Goal: Task Accomplishment & Management: Use online tool/utility

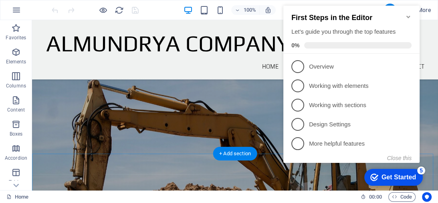
scroll to position [802, 0]
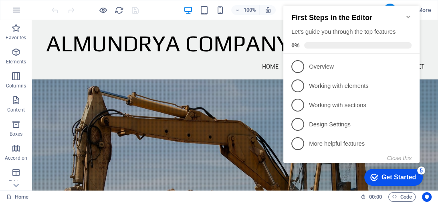
click at [409, 14] on icon "Minimize checklist" at bounding box center [408, 17] width 6 height 6
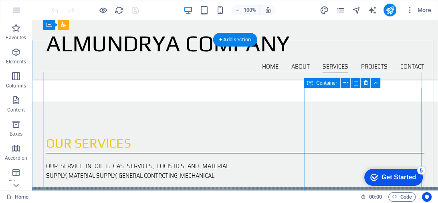
scroll to position [578, 0]
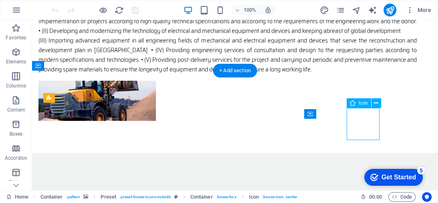
select select "xMidYMid"
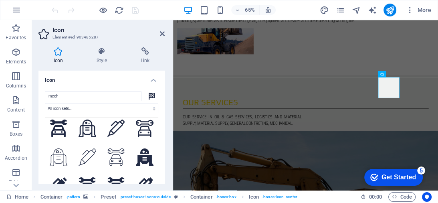
scroll to position [82, 0]
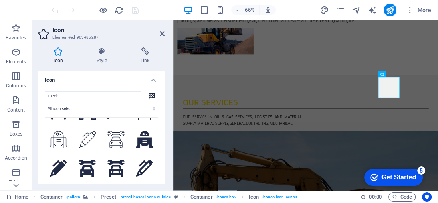
drag, startPoint x: 83, startPoint y: 99, endPoint x: 41, endPoint y: 94, distance: 42.9
click at [41, 94] on div "mech All icon sets... IcoFont Ionicons FontAwesome Brands FontAwesome Duotone F…" at bounding box center [102, 164] width 126 height 159
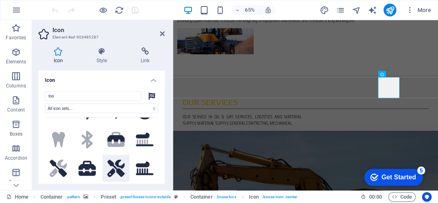
type input "too"
click at [117, 168] on icon at bounding box center [116, 169] width 18 height 18
click at [163, 32] on icon at bounding box center [162, 33] width 5 height 6
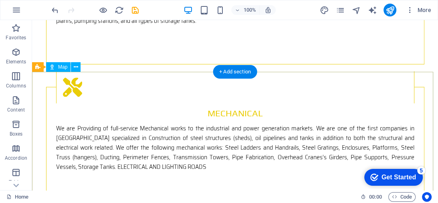
scroll to position [1315, 0]
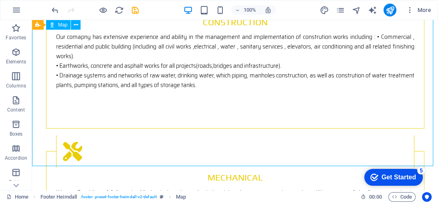
select select "px"
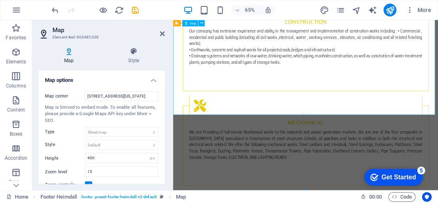
scroll to position [1364, 0]
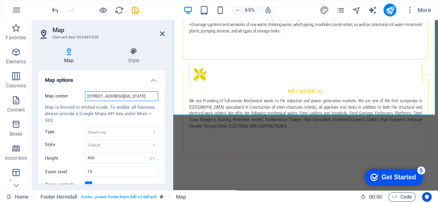
click at [115, 96] on input "[STREET_ADDRESS][US_STATE]" at bounding box center [121, 96] width 73 height 10
click at [116, 96] on input "[STREET_ADDRESS][US_STATE]" at bounding box center [121, 96] width 73 height 10
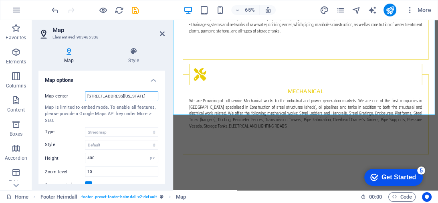
click at [116, 96] on input "[STREET_ADDRESS][US_STATE]" at bounding box center [121, 96] width 73 height 10
type input "[GEOGRAPHIC_DATA],[GEOGRAPHIC_DATA]"
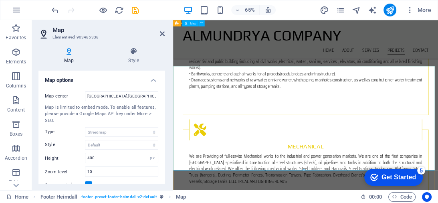
scroll to position [1267, 0]
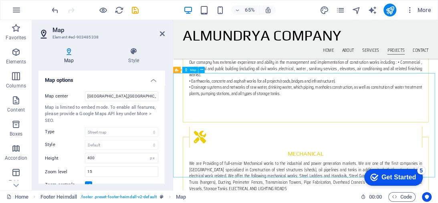
drag, startPoint x: 527, startPoint y: 182, endPoint x: 495, endPoint y: 189, distance: 33.5
drag, startPoint x: 495, startPoint y: 189, endPoint x: 450, endPoint y: 188, distance: 44.9
drag, startPoint x: 456, startPoint y: 189, endPoint x: 448, endPoint y: 174, distance: 17.4
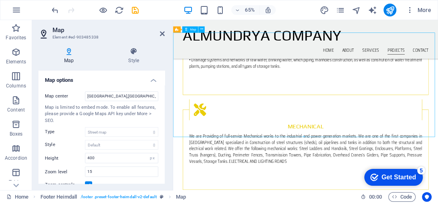
scroll to position [1299, 0]
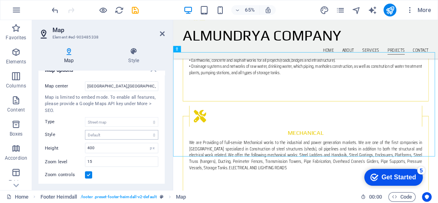
scroll to position [0, 0]
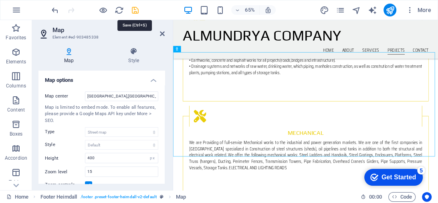
click at [134, 6] on icon "save" at bounding box center [135, 10] width 9 height 9
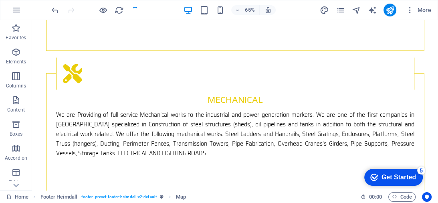
scroll to position [1251, 0]
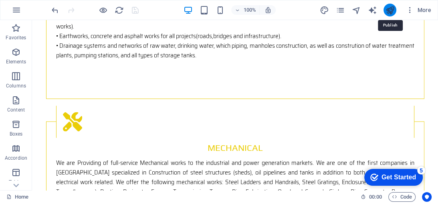
click at [391, 12] on icon "publish" at bounding box center [389, 10] width 9 height 9
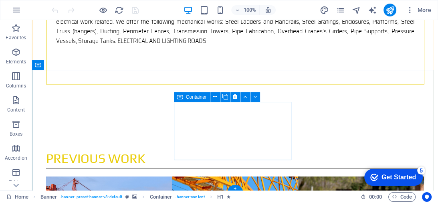
scroll to position [1413, 0]
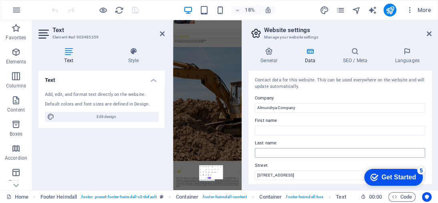
click at [306, 150] on input "Last name" at bounding box center [340, 153] width 170 height 10
click at [429, 31] on icon at bounding box center [429, 33] width 5 height 6
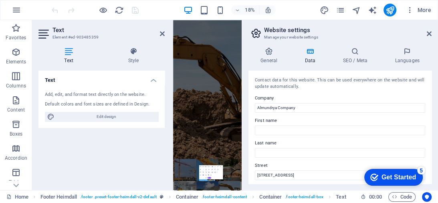
scroll to position [1370, 0]
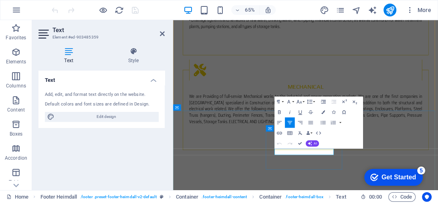
drag, startPoint x: 401, startPoint y: 219, endPoint x: 336, endPoint y: 227, distance: 65.4
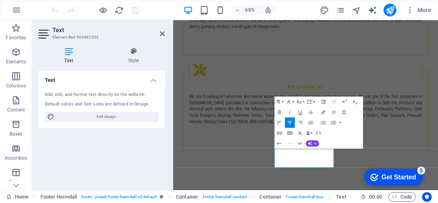
click at [105, 143] on div "Text Add, edit, and format text directly on the website. Default colors and fon…" at bounding box center [102, 127] width 126 height 113
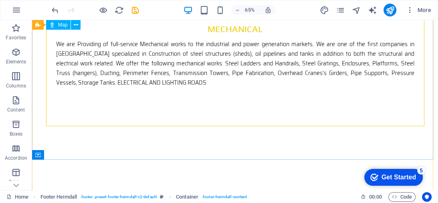
scroll to position [1423, 0]
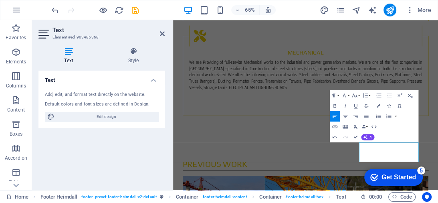
scroll to position [1380, 0]
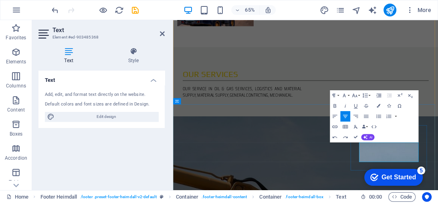
scroll to position [1378, 0]
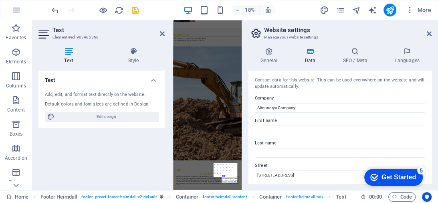
click at [400, 150] on input "Last name" at bounding box center [340, 153] width 170 height 10
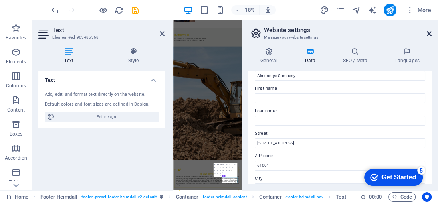
click at [428, 30] on icon at bounding box center [429, 33] width 5 height 6
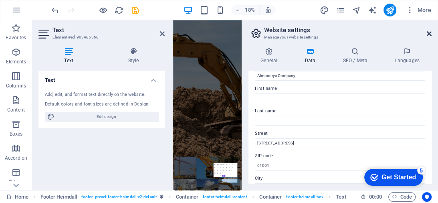
scroll to position [1381, 0]
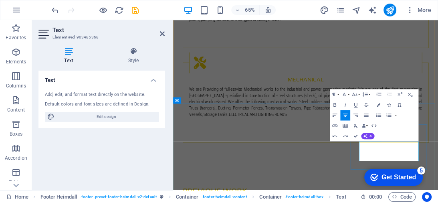
drag, startPoint x: 473, startPoint y: 219, endPoint x: 536, endPoint y: 219, distance: 63.0
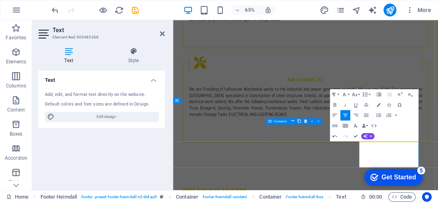
scroll to position [0, 4]
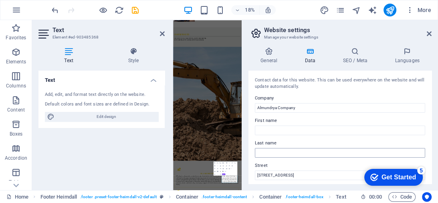
scroll to position [1388, 0]
click at [407, 152] on input "Last name" at bounding box center [340, 153] width 170 height 10
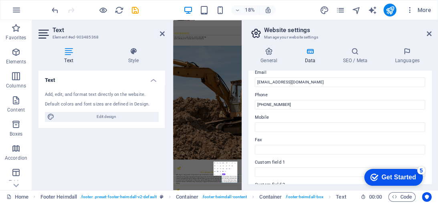
scroll to position [128, 0]
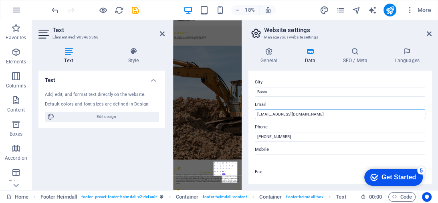
click at [311, 114] on input "[EMAIL_ADDRESS][DOMAIN_NAME]" at bounding box center [340, 114] width 170 height 10
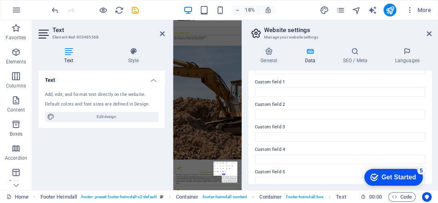
scroll to position [257, 0]
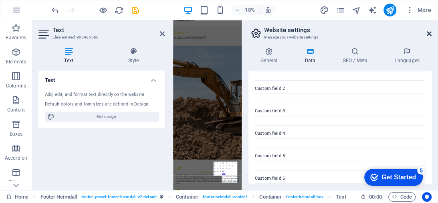
click at [430, 31] on icon at bounding box center [429, 33] width 5 height 6
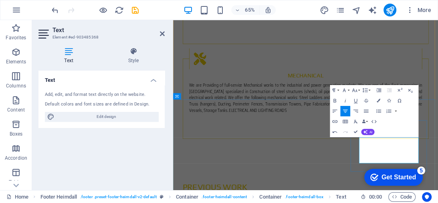
drag, startPoint x: 495, startPoint y: 226, endPoint x: 553, endPoint y: 208, distance: 60.9
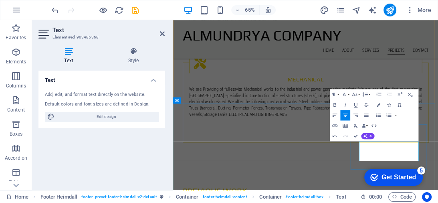
scroll to position [1380, 0]
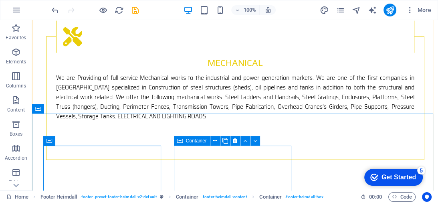
scroll to position [1424, 0]
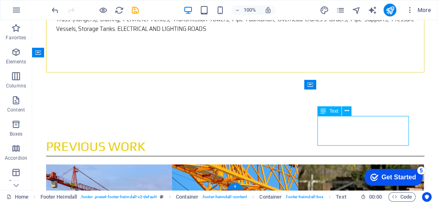
drag, startPoint x: 335, startPoint y: 142, endPoint x: 377, endPoint y: 142, distance: 42.5
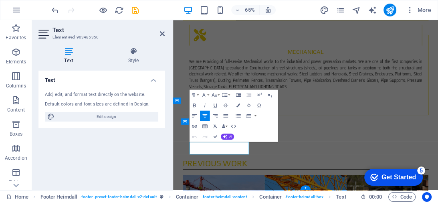
scroll to position [1380, 0]
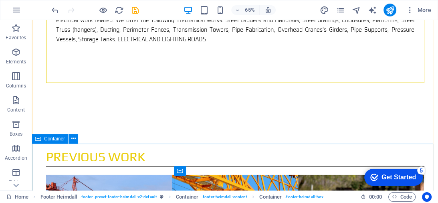
scroll to position [1424, 0]
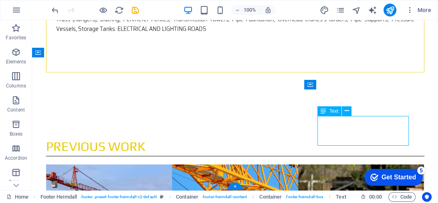
drag, startPoint x: 335, startPoint y: 140, endPoint x: 347, endPoint y: 140, distance: 12.4
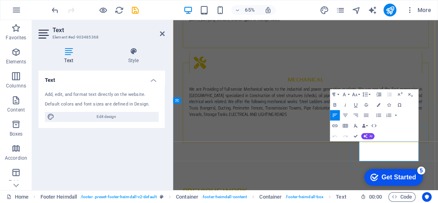
drag, startPoint x: 469, startPoint y: 232, endPoint x: 553, endPoint y: 234, distance: 83.8
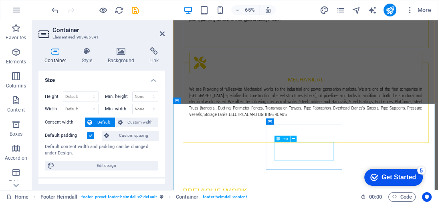
scroll to position [1380, 0]
click at [136, 10] on icon "save" at bounding box center [135, 10] width 9 height 9
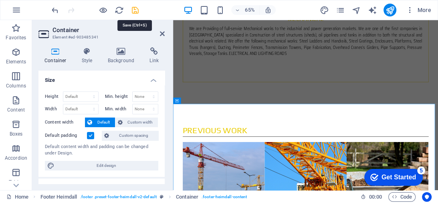
scroll to position [1332, 0]
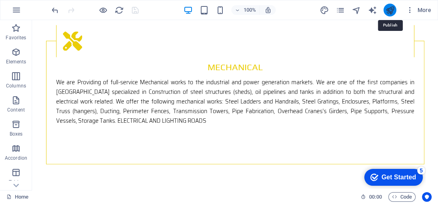
click at [389, 11] on icon "publish" at bounding box center [389, 10] width 9 height 9
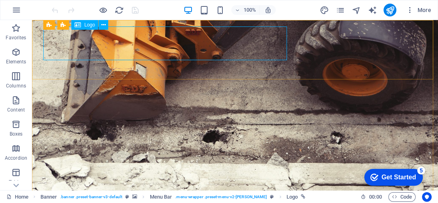
click at [91, 26] on span "Logo" at bounding box center [89, 24] width 11 height 5
click at [104, 27] on icon at bounding box center [103, 25] width 4 height 8
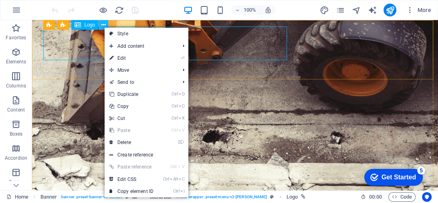
click at [104, 26] on icon at bounding box center [103, 25] width 4 height 8
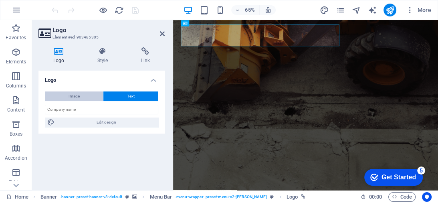
click at [79, 93] on span "Image" at bounding box center [74, 96] width 11 height 10
select select "DISABLED_OPTION_VALUE"
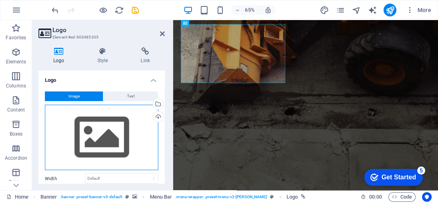
click at [102, 146] on div "Drag files here, click to choose files or select files from Files or our free s…" at bounding box center [102, 138] width 114 height 66
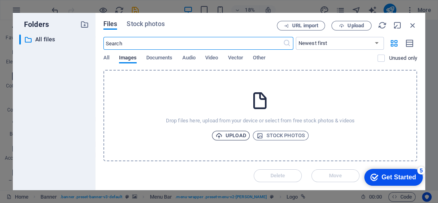
click at [233, 136] on span "Upload" at bounding box center [231, 136] width 30 height 10
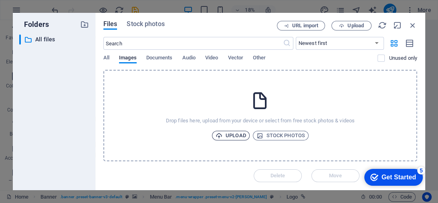
click at [240, 135] on span "Upload" at bounding box center [231, 136] width 30 height 10
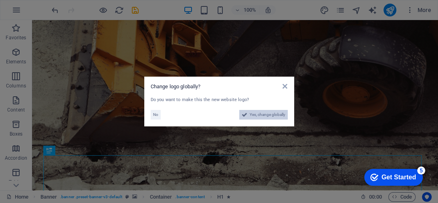
click at [274, 115] on span "Yes, change globally" at bounding box center [268, 115] width 36 height 10
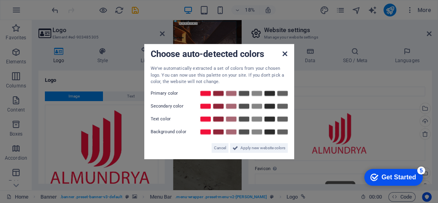
click at [285, 53] on icon at bounding box center [285, 54] width 5 height 6
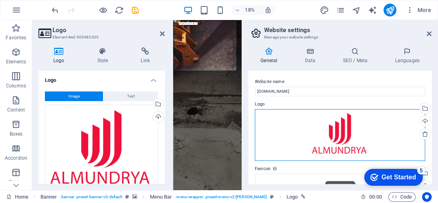
click at [339, 135] on div "Drag files here, click to choose files or select files from Files or our free s…" at bounding box center [340, 135] width 170 height 52
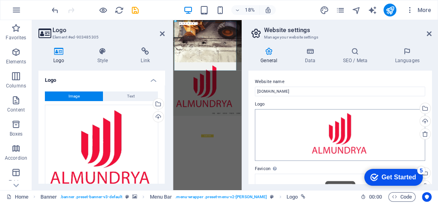
type input "200"
select select "px"
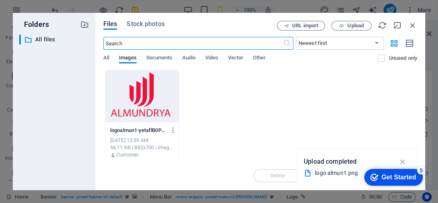
click at [144, 93] on div at bounding box center [141, 96] width 73 height 52
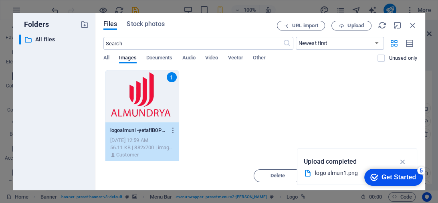
click at [144, 93] on div "1" at bounding box center [141, 96] width 73 height 52
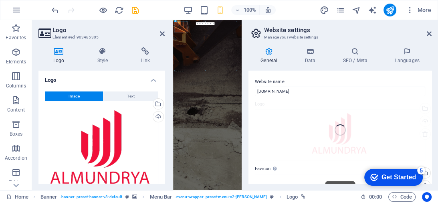
select select "DISABLED_OPTION_VALUE"
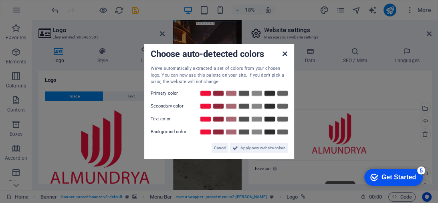
click at [285, 55] on icon at bounding box center [285, 54] width 5 height 6
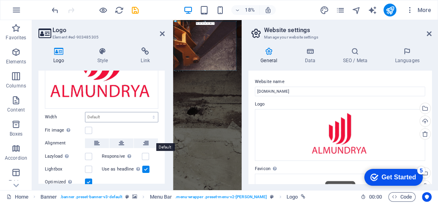
scroll to position [96, 0]
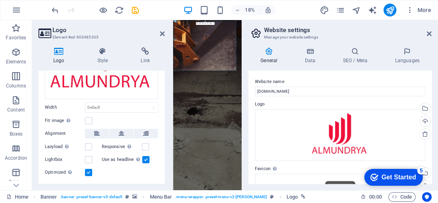
click at [89, 173] on label at bounding box center [88, 172] width 7 height 7
click at [0, 0] on input "Optimized Images are compressed to improve page speed." at bounding box center [0, 0] width 0 height 0
click at [89, 172] on label at bounding box center [88, 172] width 7 height 7
click at [0, 0] on input "Optimized Images are compressed to improve page speed." at bounding box center [0, 0] width 0 height 0
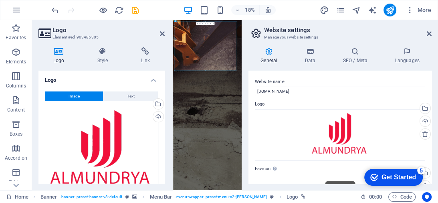
scroll to position [0, 0]
click at [61, 53] on icon at bounding box center [59, 51] width 41 height 8
click at [102, 51] on icon at bounding box center [103, 51] width 41 height 8
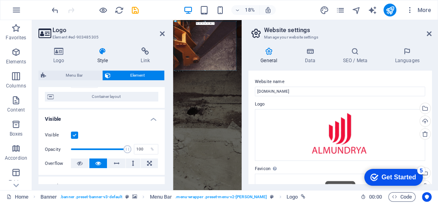
scroll to position [64, 0]
drag, startPoint x: 125, startPoint y: 149, endPoint x: 103, endPoint y: 149, distance: 21.7
click at [103, 149] on span at bounding box center [104, 148] width 8 height 8
type input "100"
drag, startPoint x: 105, startPoint y: 149, endPoint x: 140, endPoint y: 149, distance: 34.5
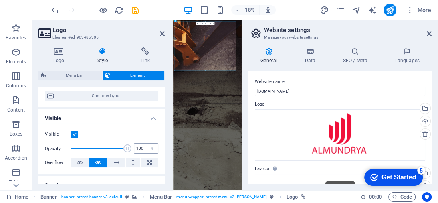
click at [140, 149] on div "Opacity 100 %" at bounding box center [102, 148] width 114 height 12
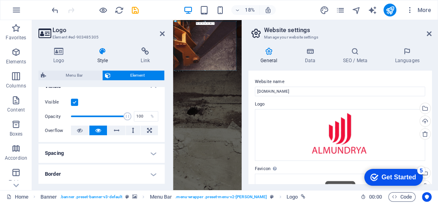
scroll to position [0, 0]
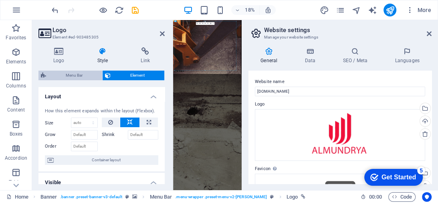
click at [75, 76] on span "Menu Bar" at bounding box center [74, 76] width 51 height 10
select select "rem"
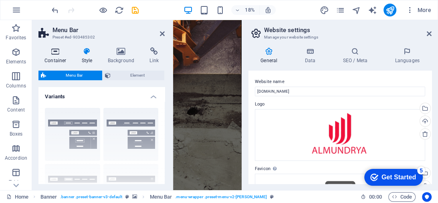
click at [57, 55] on icon at bounding box center [56, 51] width 34 height 8
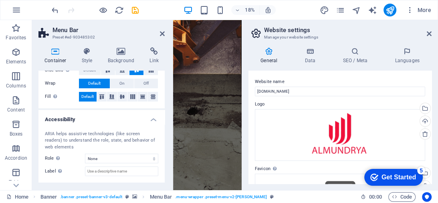
scroll to position [197, 0]
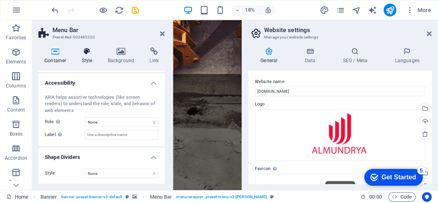
click at [90, 52] on icon at bounding box center [87, 51] width 23 height 8
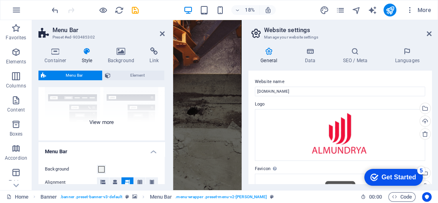
scroll to position [160, 0]
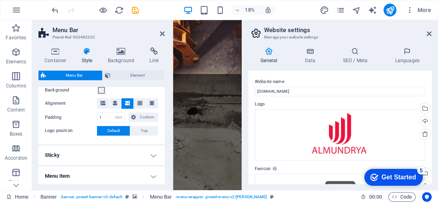
click at [156, 156] on h4 "Sticky" at bounding box center [102, 155] width 126 height 19
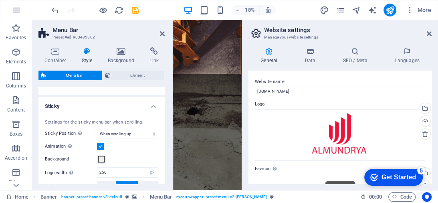
scroll to position [257, 0]
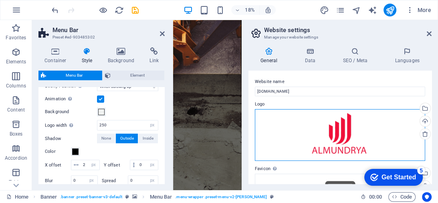
click at [287, 132] on div "Drag files here, click to choose files or select files from Files or our free s…" at bounding box center [340, 135] width 170 height 52
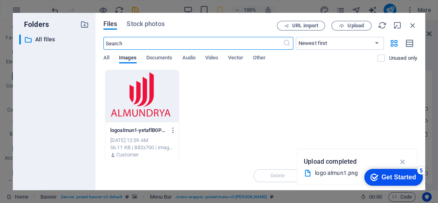
select select "DISABLED_OPTION_VALUE"
type input "4"
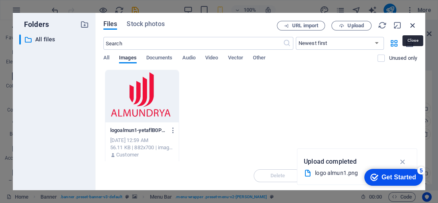
click at [413, 25] on icon "button" at bounding box center [413, 25] width 9 height 9
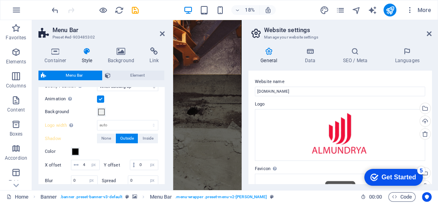
type input "250"
select select "px"
type input "2"
click at [119, 125] on input "250" at bounding box center [127, 125] width 61 height 10
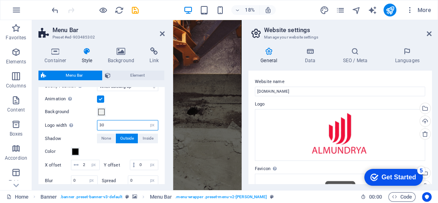
type input "30"
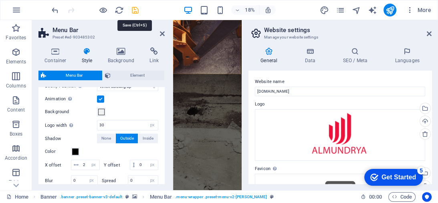
click at [135, 8] on icon "save" at bounding box center [135, 10] width 9 height 9
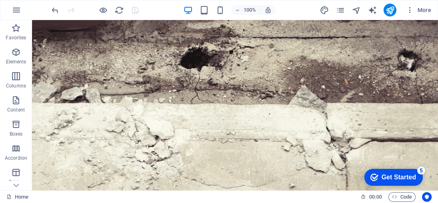
scroll to position [167, 0]
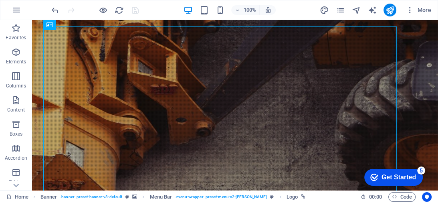
scroll to position [0, 0]
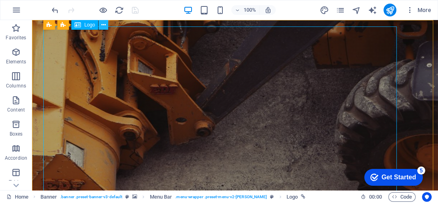
click at [105, 26] on icon at bounding box center [103, 25] width 4 height 8
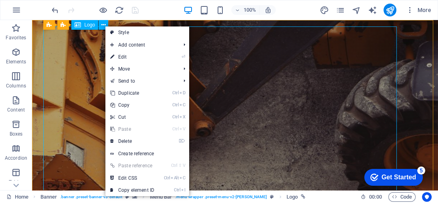
click at [82, 26] on div "Logo" at bounding box center [84, 25] width 27 height 10
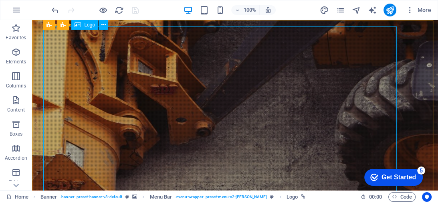
click at [82, 26] on div "Logo" at bounding box center [84, 25] width 27 height 10
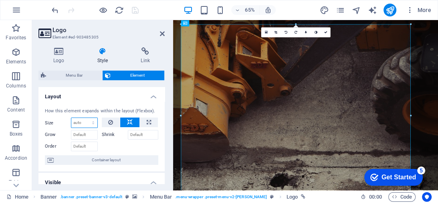
click at [93, 122] on select "Default auto px % 1/1 1/2 1/3 1/4 1/5 1/6 1/7 1/8 1/9 1/10" at bounding box center [84, 123] width 26 height 10
select select "1/9"
click at [85, 118] on select "Default auto px % 1/1 1/2 1/3 1/4 1/5 1/6 1/7 1/8 1/9 1/10" at bounding box center [84, 123] width 26 height 10
type input "11.11"
select select "%"
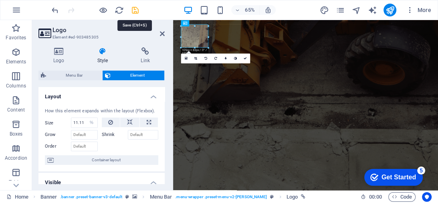
click at [134, 10] on icon "save" at bounding box center [135, 10] width 9 height 9
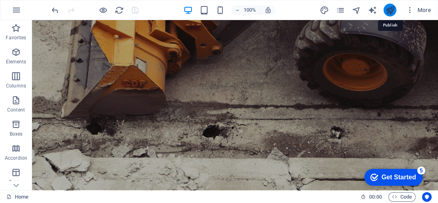
click at [389, 11] on icon "publish" at bounding box center [389, 10] width 9 height 9
